Goal: Information Seeking & Learning: Learn about a topic

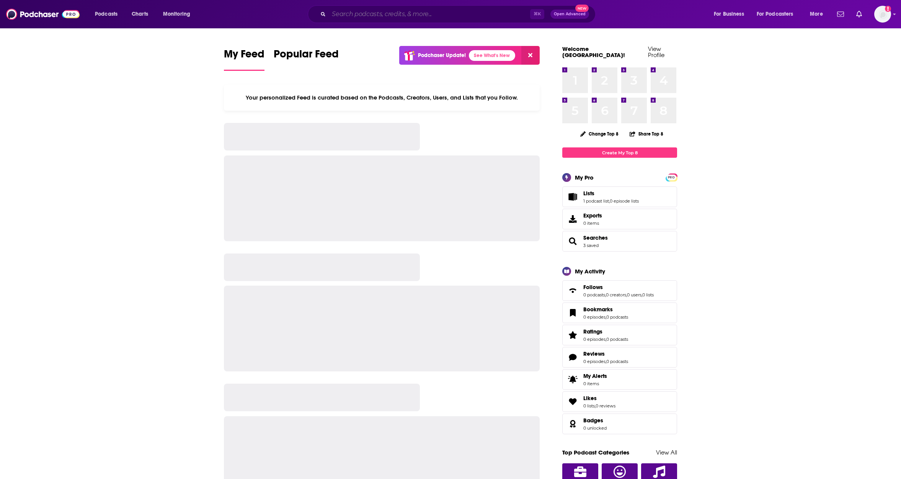
click at [421, 14] on input "Search podcasts, credits, & more..." at bounding box center [429, 14] width 201 height 12
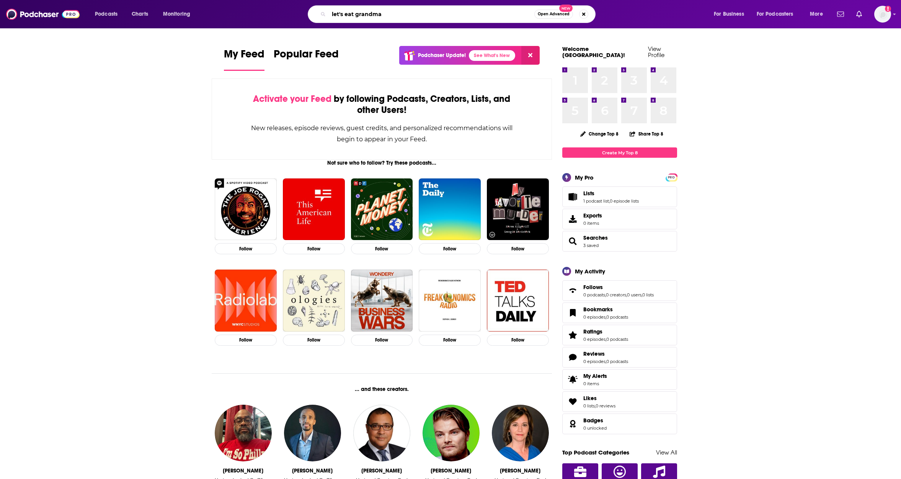
type input "let's eat grandma"
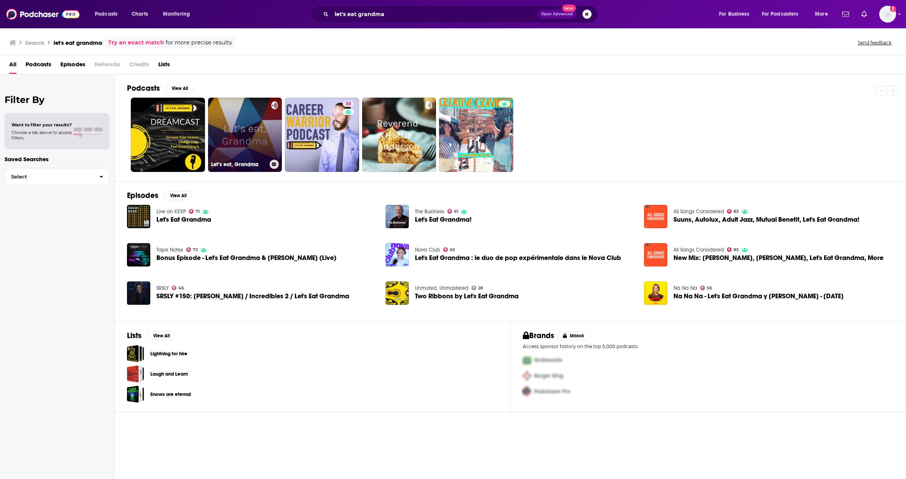
click at [243, 129] on link "Let’s eat, Grandma" at bounding box center [245, 135] width 74 height 74
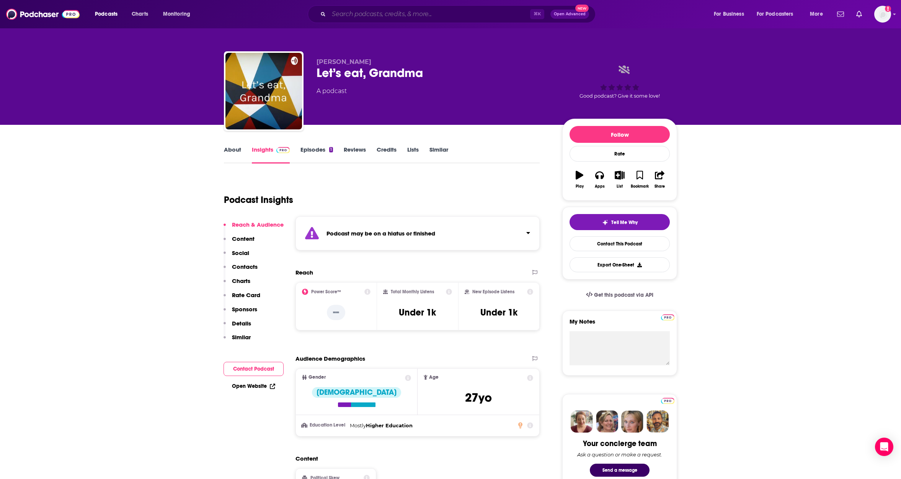
click at [362, 10] on input "Search podcasts, credits, & more..." at bounding box center [429, 14] width 201 height 12
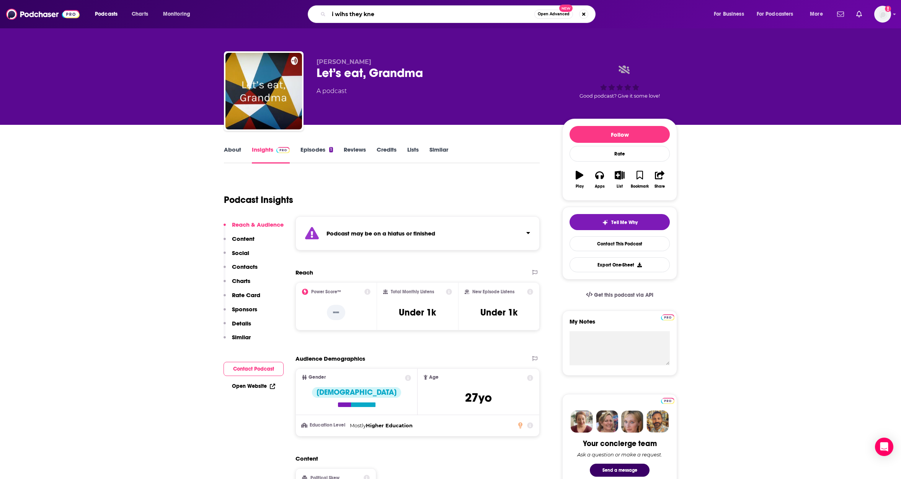
type input "i wihs they knew"
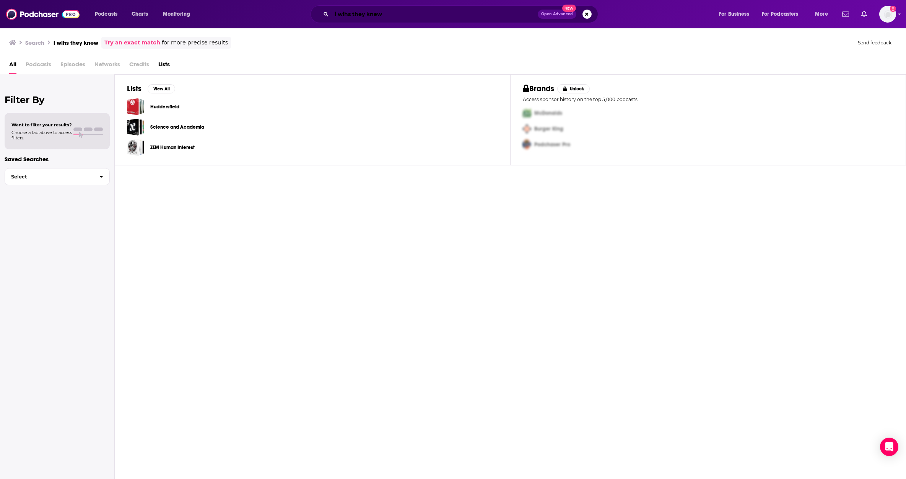
click at [343, 15] on input "i wihs they knew" at bounding box center [435, 14] width 206 height 12
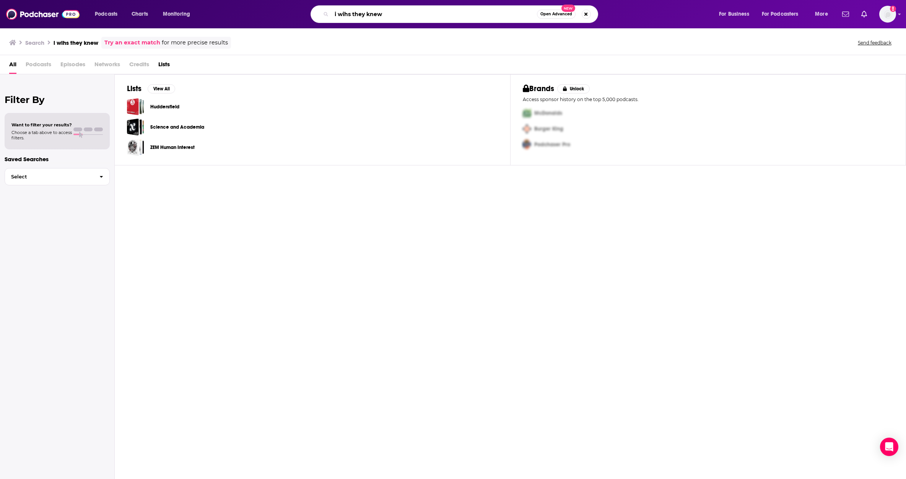
click at [343, 15] on input "i wihs they knew" at bounding box center [434, 14] width 205 height 12
type input "i wish they knew"
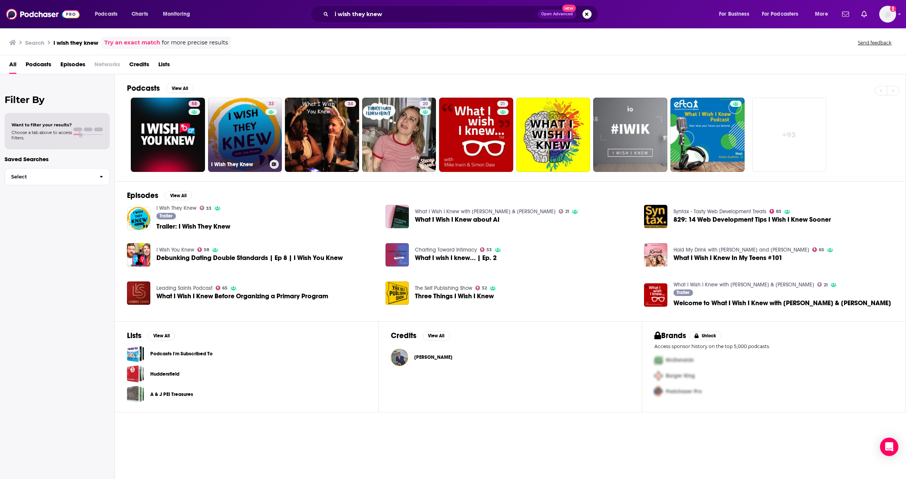
click at [256, 152] on link "33 I Wish They Knew" at bounding box center [245, 135] width 74 height 74
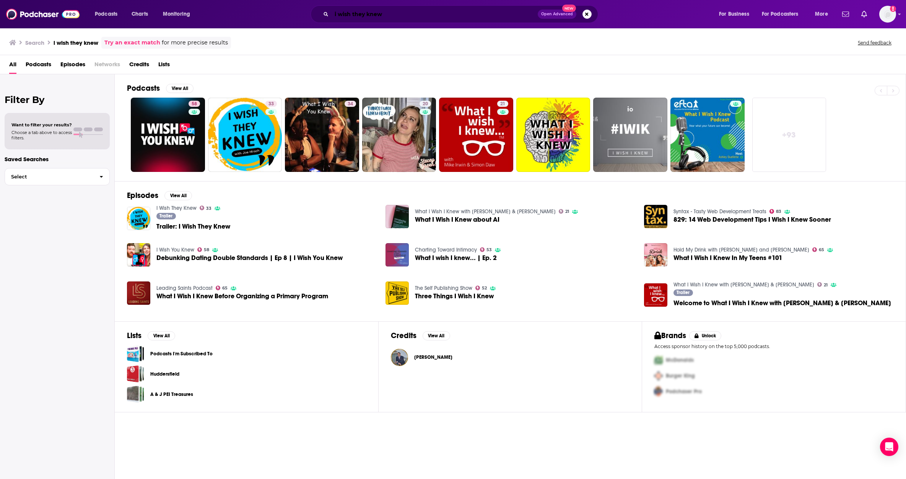
click at [424, 15] on input "i wish they knew" at bounding box center [435, 14] width 206 height 12
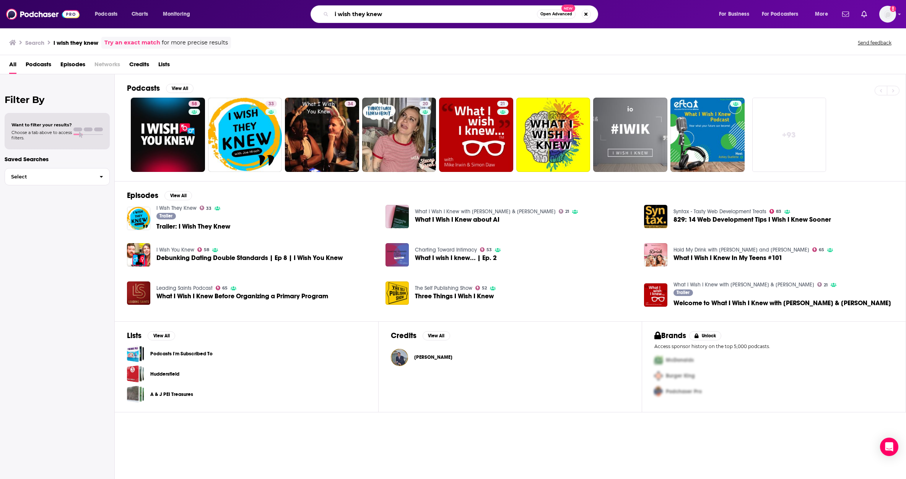
click at [424, 15] on input "i wish they knew" at bounding box center [434, 14] width 205 height 12
click at [423, 15] on input "i wish they knew" at bounding box center [434, 14] width 205 height 12
type input "how to be awesome at your job"
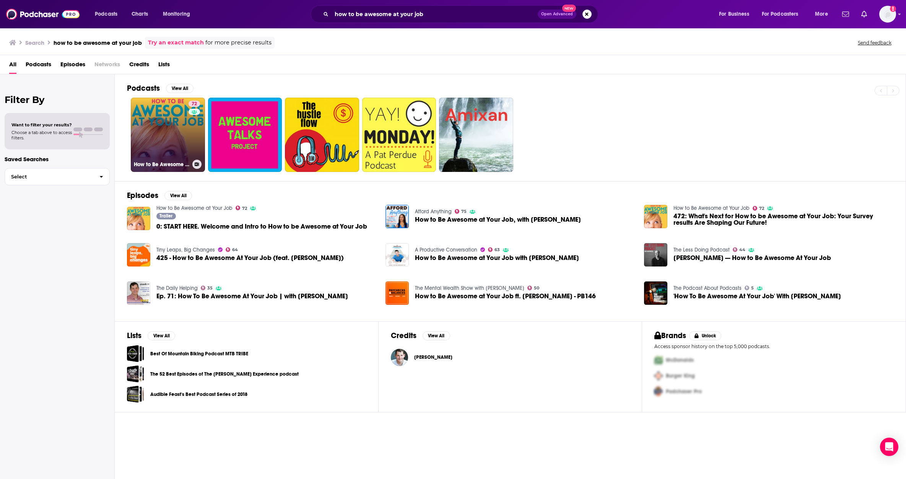
click at [171, 145] on link "72 How to Be Awesome at Your Job" at bounding box center [168, 135] width 74 height 74
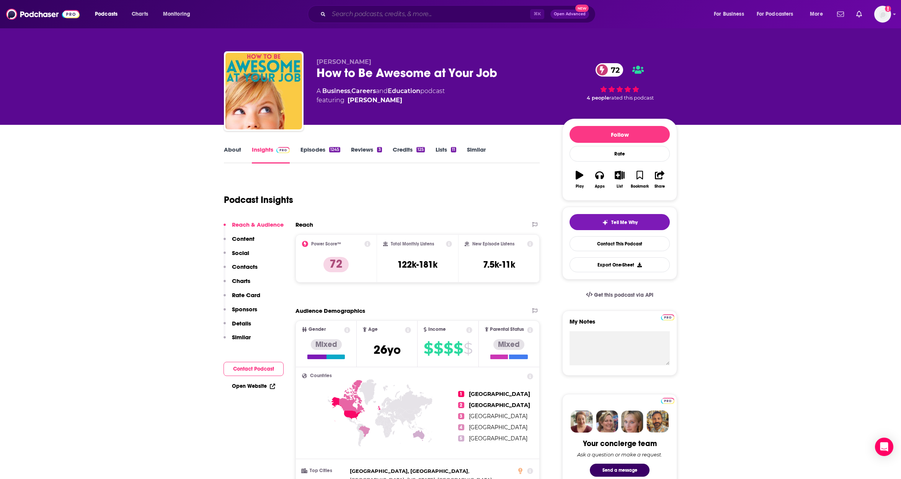
click at [358, 14] on input "Search podcasts, credits, & more..." at bounding box center [429, 14] width 201 height 12
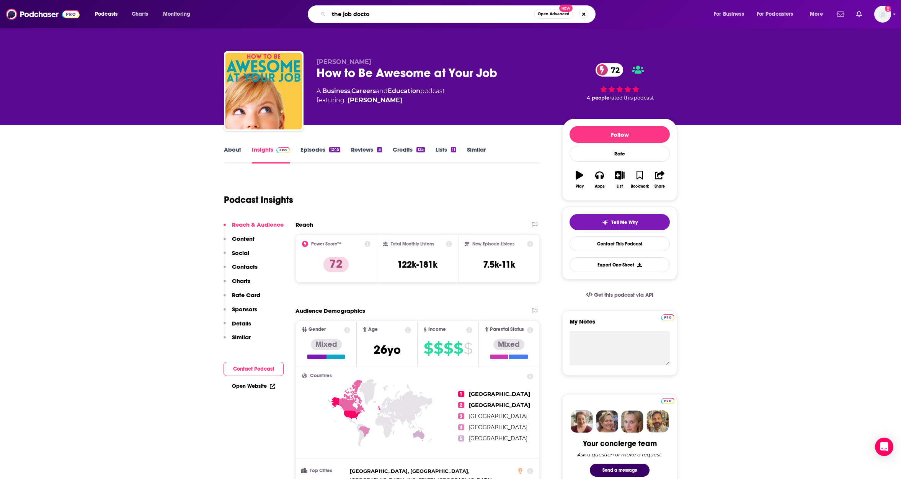
type input "the job doctor"
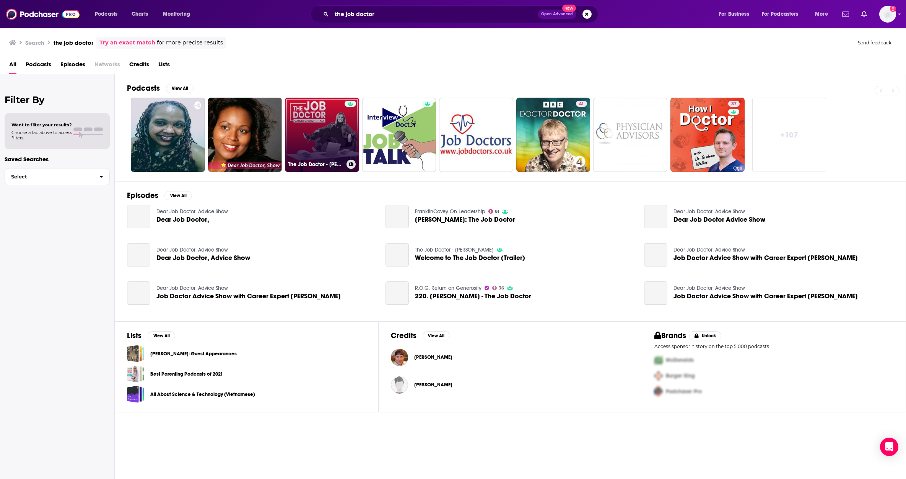
click at [306, 137] on link "The Job Doctor - [PERSON_NAME]" at bounding box center [322, 135] width 74 height 74
